Goal: Task Accomplishment & Management: Manage account settings

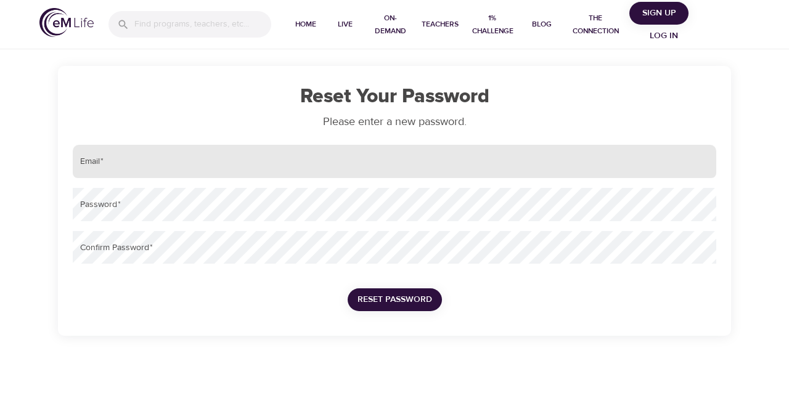
click at [199, 160] on input "email" at bounding box center [395, 161] width 644 height 33
type input "[EMAIL_ADDRESS][DOMAIN_NAME]"
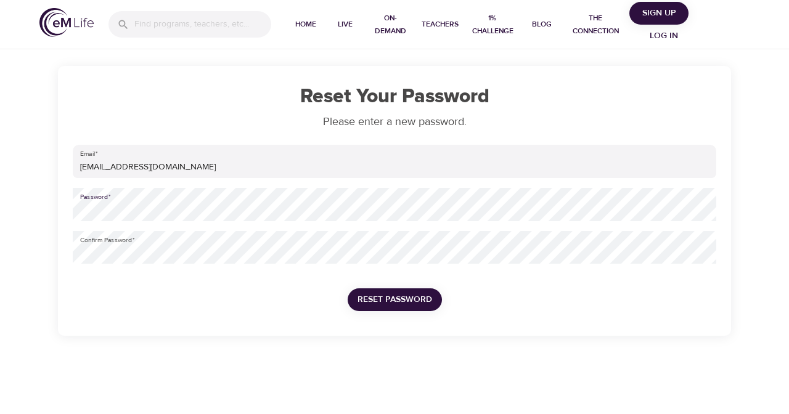
click at [387, 300] on span "Reset Password" at bounding box center [395, 299] width 75 height 15
click at [416, 300] on span "Reset Password" at bounding box center [395, 299] width 75 height 15
click at [386, 304] on span "Reset Password" at bounding box center [395, 299] width 75 height 15
click at [374, 298] on span "Reset Password" at bounding box center [395, 299] width 75 height 15
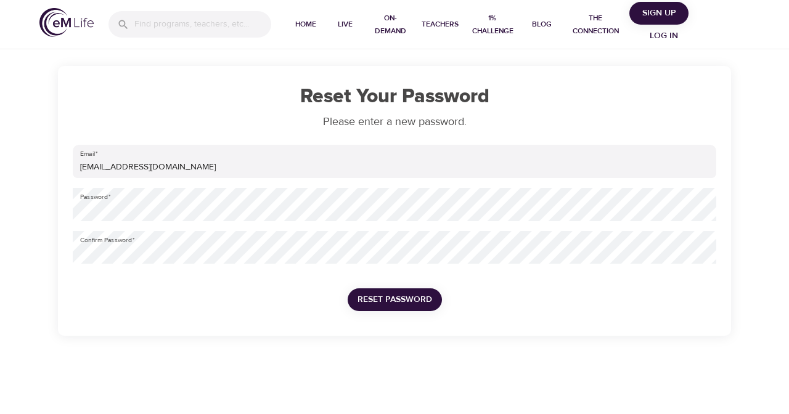
click at [374, 298] on span "Reset Password" at bounding box center [395, 299] width 75 height 15
click at [361, 302] on span "Reset Password" at bounding box center [395, 299] width 75 height 15
click at [358, 298] on span "Reset Password" at bounding box center [395, 299] width 75 height 15
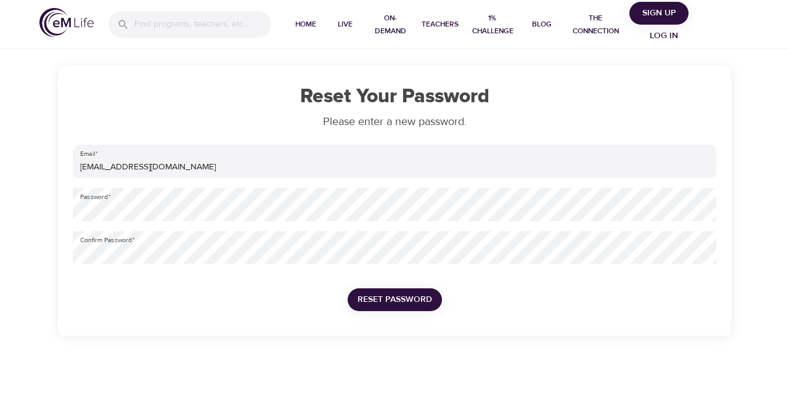
click at [383, 300] on span "Reset Password" at bounding box center [395, 299] width 75 height 15
click at [367, 299] on span "Reset Password" at bounding box center [395, 299] width 75 height 15
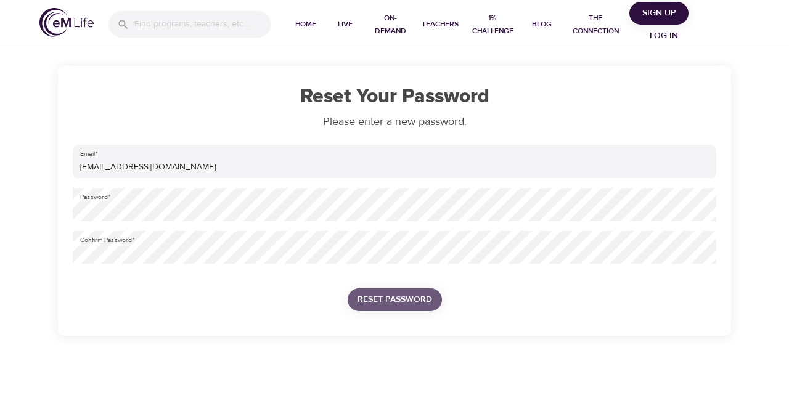
click at [358, 298] on span "Reset Password" at bounding box center [395, 299] width 75 height 15
click at [385, 301] on span "Reset Password" at bounding box center [395, 299] width 75 height 15
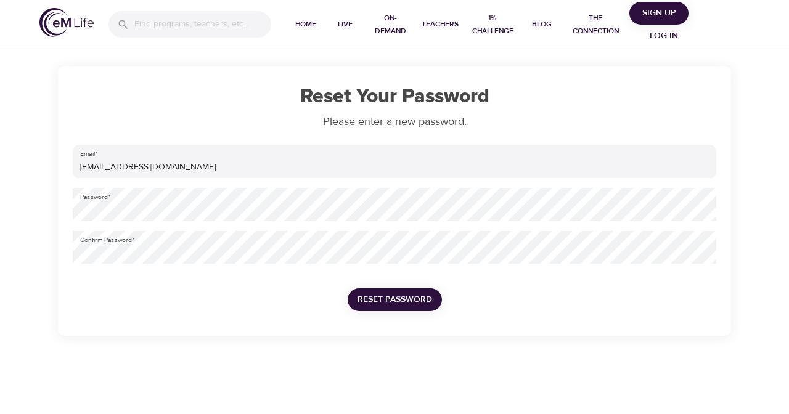
click at [385, 301] on span "Reset Password" at bounding box center [395, 299] width 75 height 15
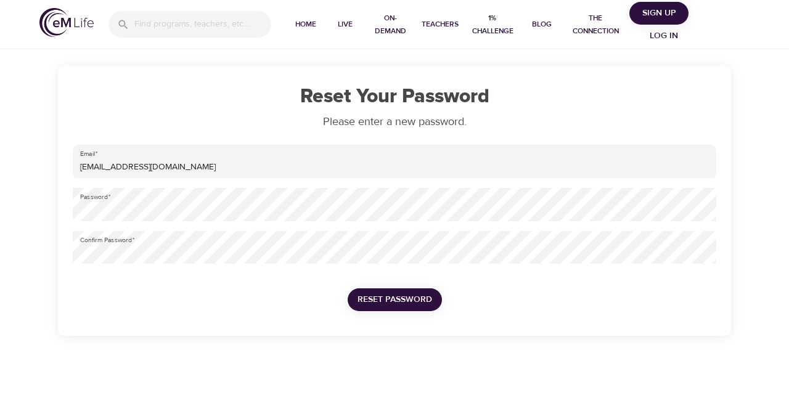
click at [370, 298] on span "Reset Password" at bounding box center [395, 299] width 75 height 15
click at [407, 305] on span "Reset Password" at bounding box center [395, 299] width 75 height 15
click at [387, 302] on span "Reset Password" at bounding box center [395, 299] width 75 height 15
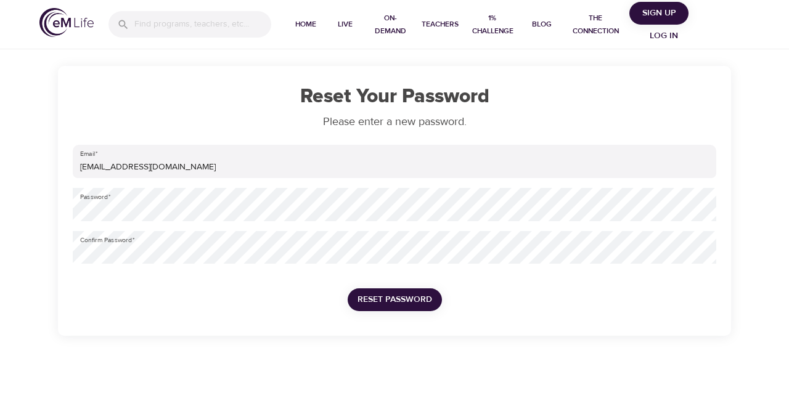
click at [387, 302] on span "Reset Password" at bounding box center [395, 299] width 75 height 15
click at [363, 295] on span "Reset Password" at bounding box center [395, 299] width 75 height 15
click at [391, 297] on span "Reset Password" at bounding box center [395, 299] width 75 height 15
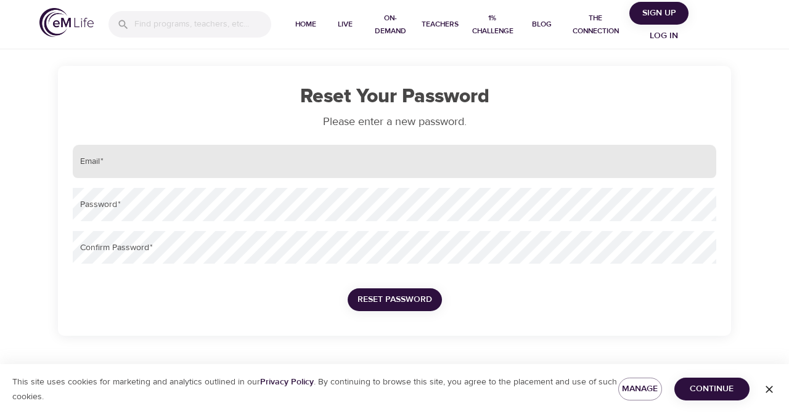
click at [244, 163] on input "email" at bounding box center [395, 161] width 644 height 33
type input "[EMAIL_ADDRESS][DOMAIN_NAME]"
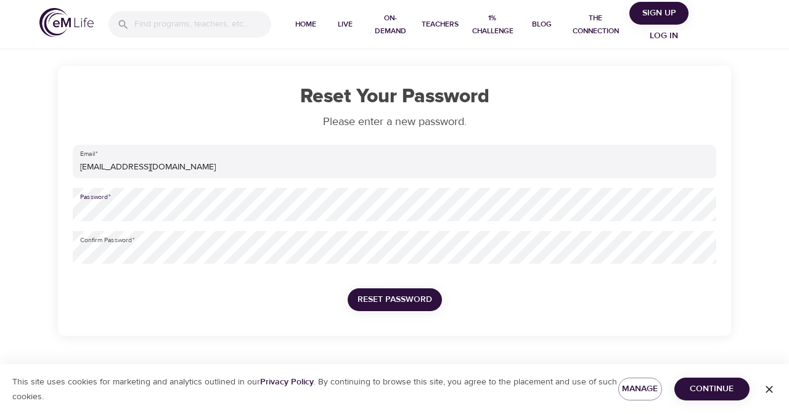
click at [369, 297] on span "Reset Password" at bounding box center [395, 299] width 75 height 15
click at [691, 386] on span "Continue" at bounding box center [711, 389] width 55 height 15
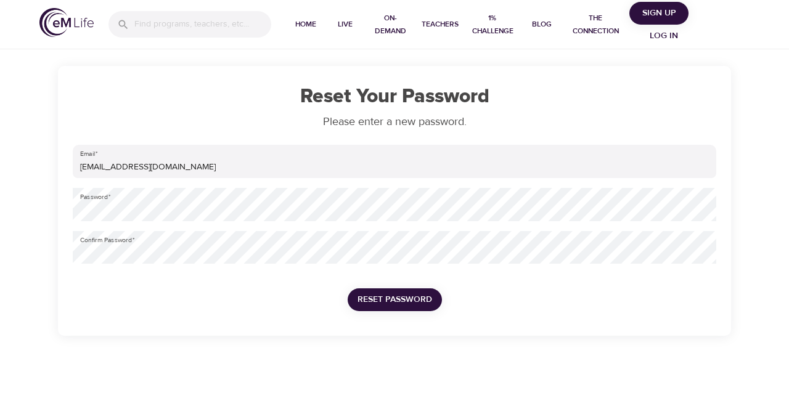
click at [398, 295] on span "Reset Password" at bounding box center [395, 299] width 75 height 15
click at [366, 298] on span "Reset Password" at bounding box center [395, 299] width 75 height 15
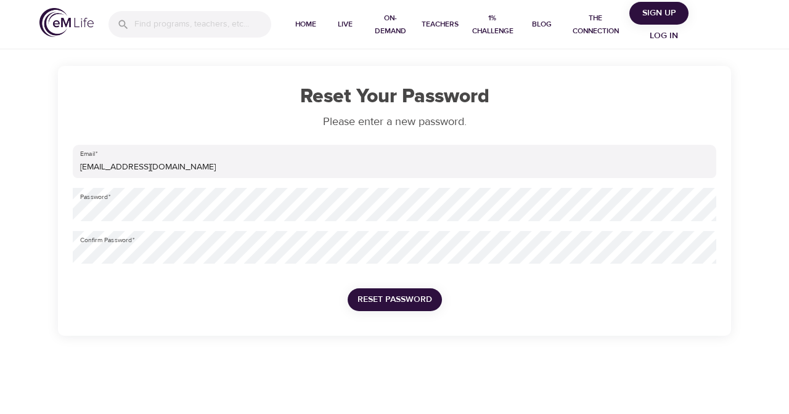
click at [366, 298] on span "Reset Password" at bounding box center [395, 299] width 75 height 15
click at [407, 301] on span "Reset Password" at bounding box center [395, 299] width 75 height 15
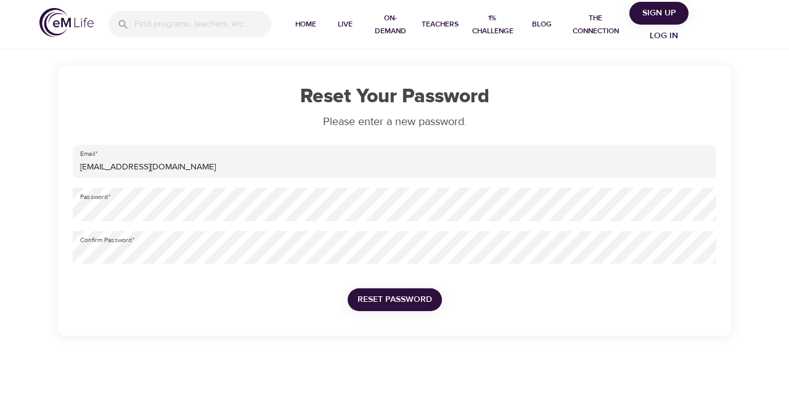
click at [407, 301] on span "Reset Password" at bounding box center [395, 299] width 75 height 15
click at [368, 305] on span "Reset Password" at bounding box center [395, 299] width 75 height 15
click at [363, 299] on span "Reset Password" at bounding box center [395, 299] width 75 height 15
click at [396, 300] on span "Reset Password" at bounding box center [395, 299] width 75 height 15
